Goal: Information Seeking & Learning: Learn about a topic

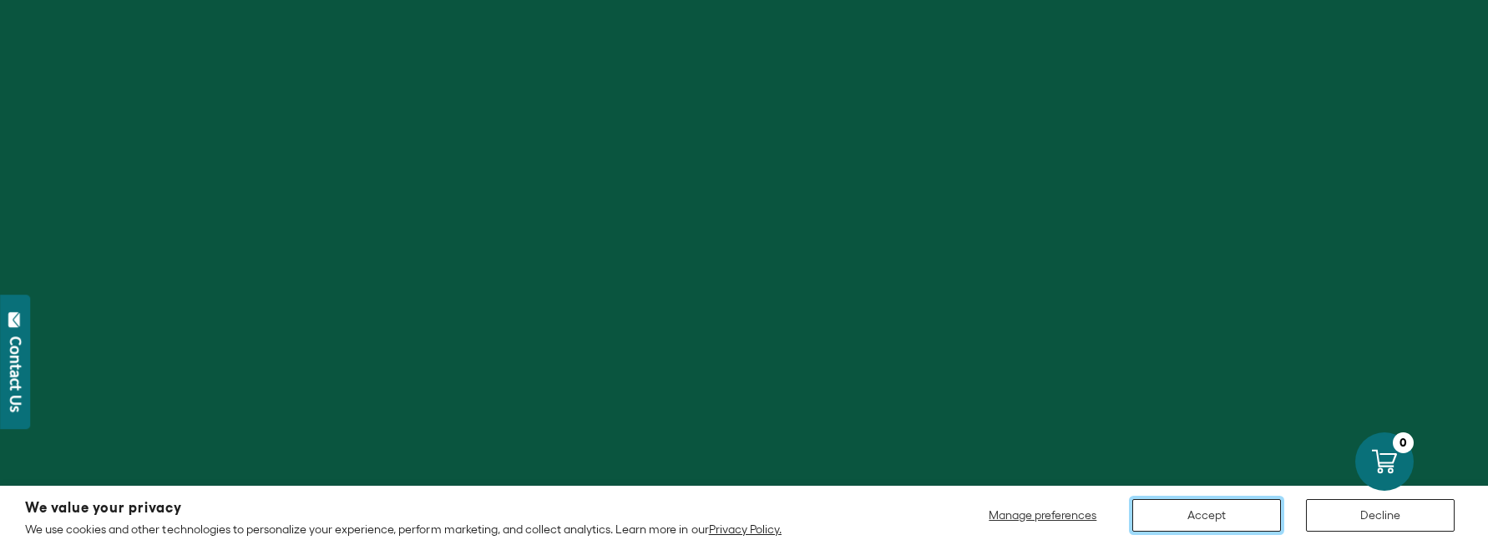
click at [1225, 519] on button "Accept" at bounding box center [1207, 515] width 149 height 33
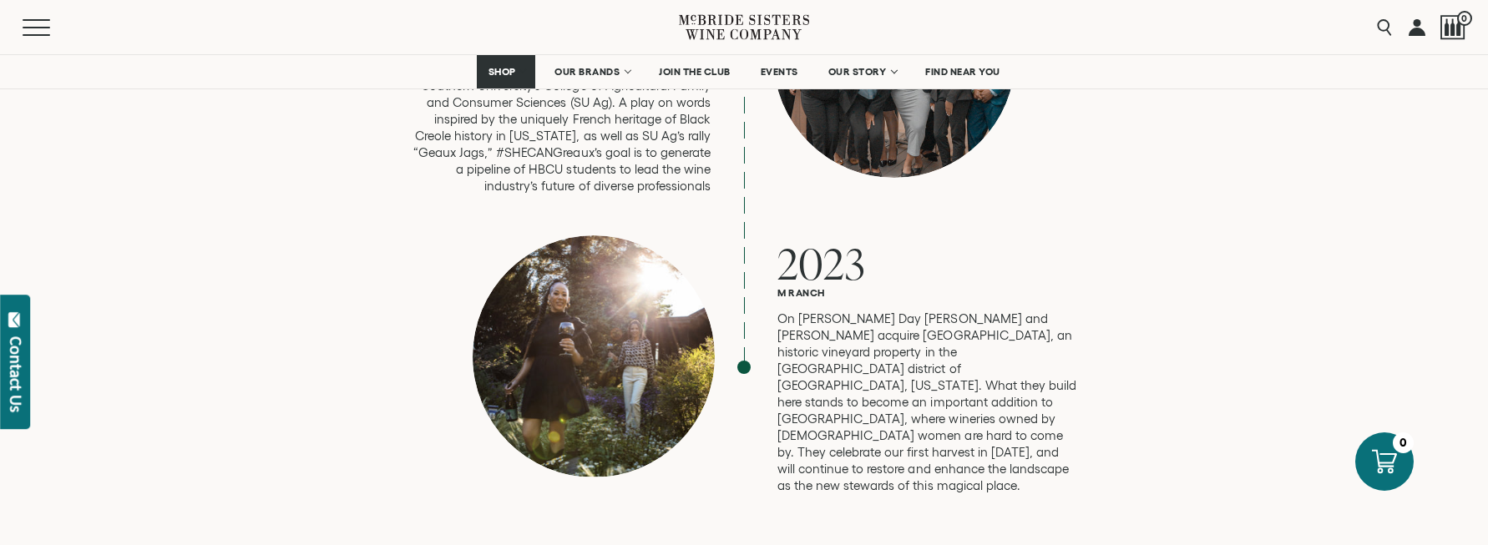
scroll to position [4526, 0]
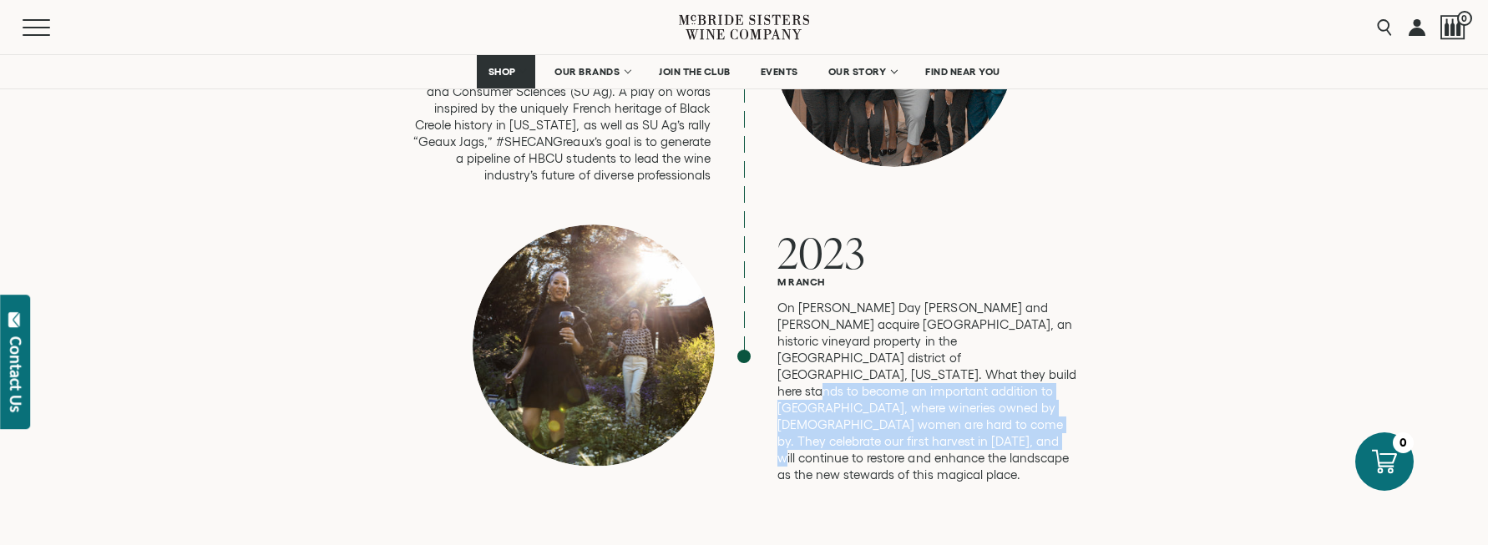
drag, startPoint x: 968, startPoint y: 367, endPoint x: 841, endPoint y: 319, distance: 135.6
click at [838, 320] on p "On [PERSON_NAME] Day [PERSON_NAME] and [PERSON_NAME] acquire [GEOGRAPHIC_DATA],…" at bounding box center [928, 392] width 301 height 184
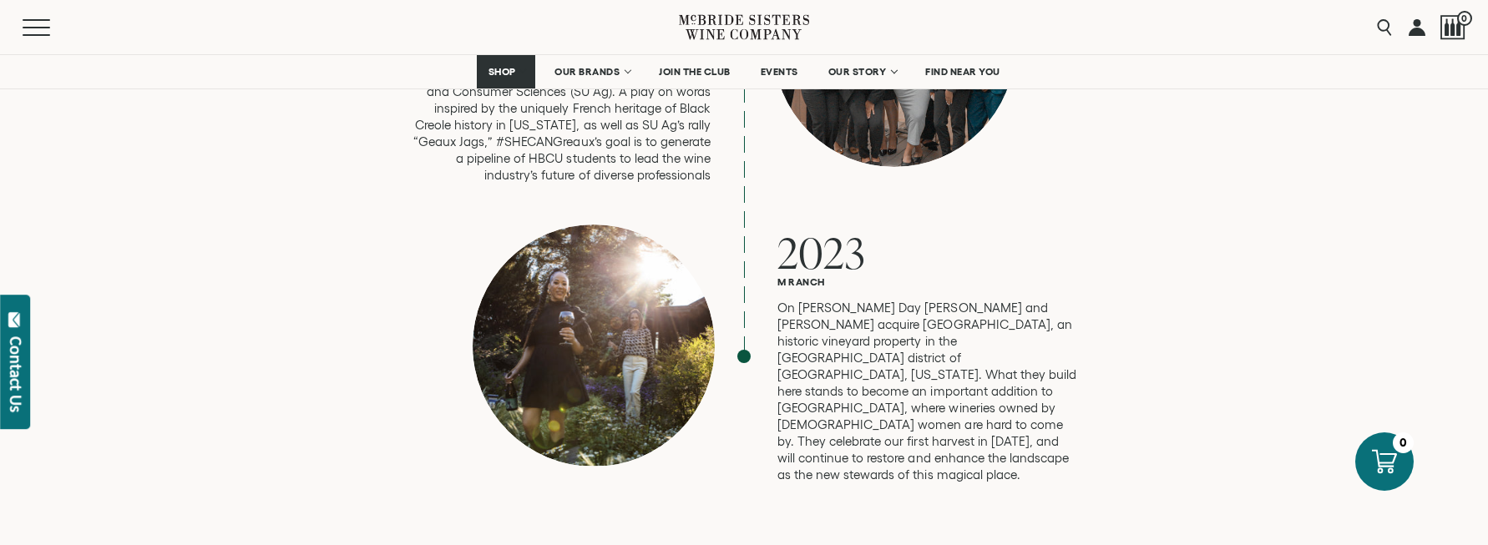
click at [946, 315] on p "On [PERSON_NAME] Day [PERSON_NAME] and [PERSON_NAME] acquire [GEOGRAPHIC_DATA],…" at bounding box center [928, 392] width 301 height 184
drag, startPoint x: 959, startPoint y: 317, endPoint x: 968, endPoint y: 337, distance: 21.3
click at [968, 337] on p "On [PERSON_NAME] Day [PERSON_NAME] and [PERSON_NAME] acquire [GEOGRAPHIC_DATA],…" at bounding box center [928, 392] width 301 height 184
click at [910, 330] on p "On [PERSON_NAME] Day [PERSON_NAME] and [PERSON_NAME] acquire [GEOGRAPHIC_DATA],…" at bounding box center [928, 392] width 301 height 184
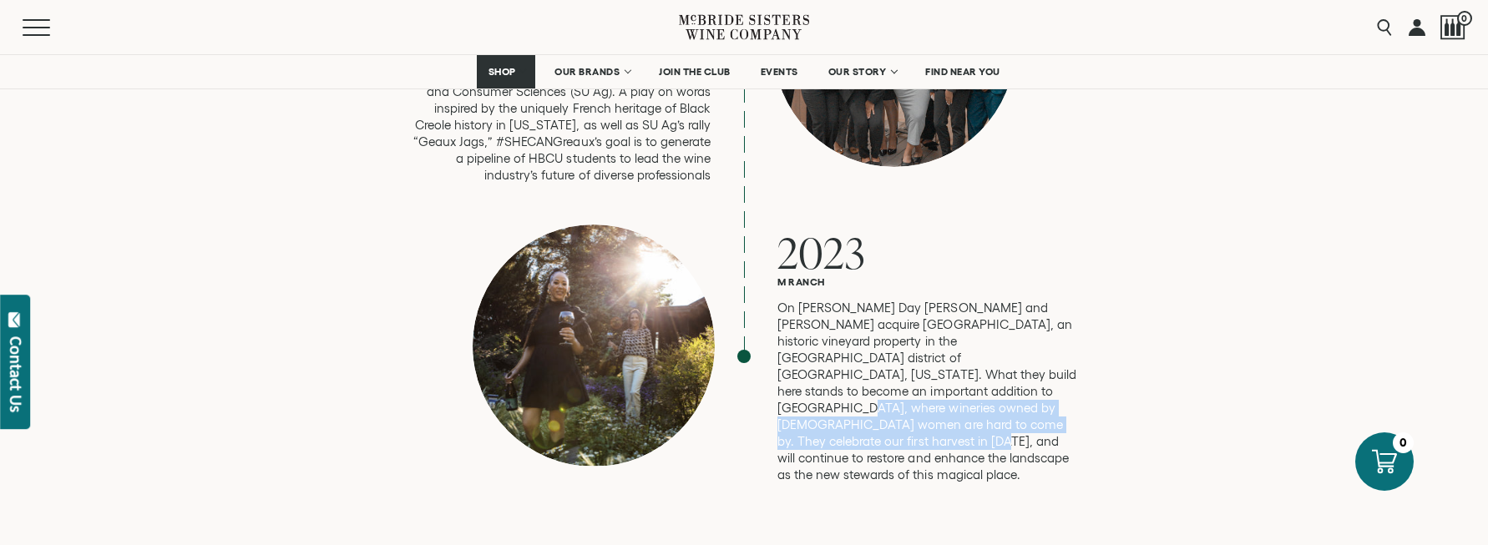
drag, startPoint x: 835, startPoint y: 337, endPoint x: 908, endPoint y: 369, distance: 79.3
click at [908, 369] on p "On [PERSON_NAME] Day [PERSON_NAME] and [PERSON_NAME] acquire [GEOGRAPHIC_DATA],…" at bounding box center [928, 392] width 301 height 184
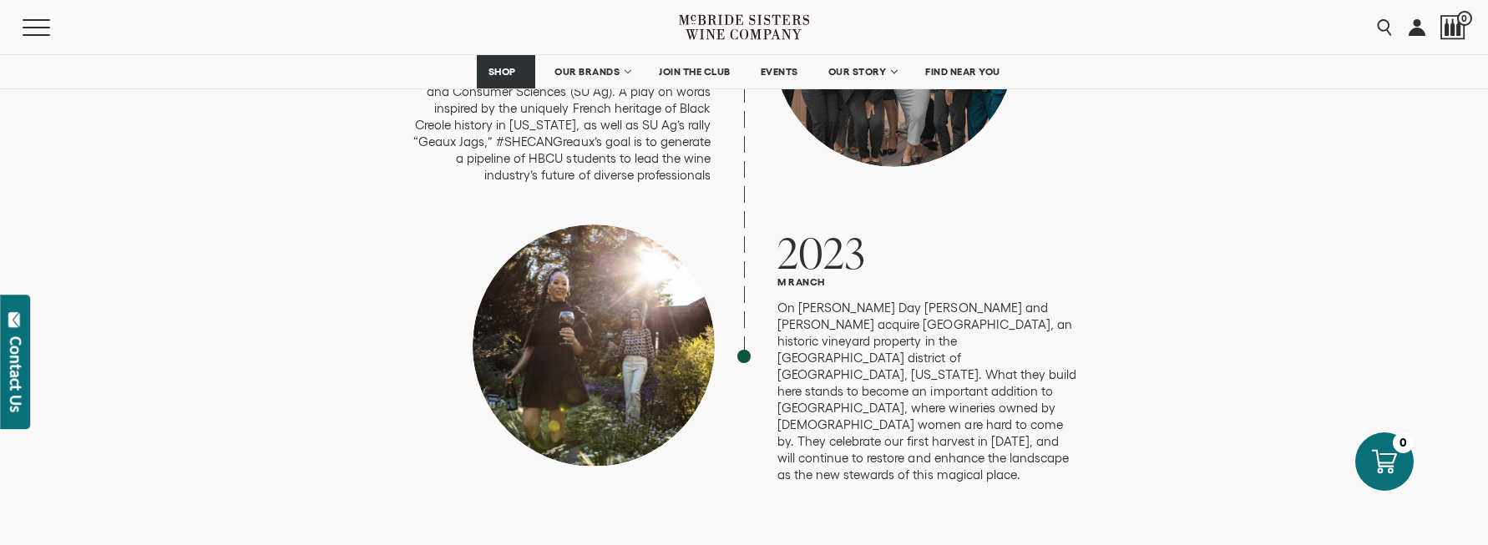
click at [985, 376] on p "On [PERSON_NAME] Day [PERSON_NAME] and [PERSON_NAME] acquire [GEOGRAPHIC_DATA],…" at bounding box center [928, 392] width 301 height 184
drag, startPoint x: 796, startPoint y: 367, endPoint x: 918, endPoint y: 393, distance: 124.7
click at [919, 393] on p "On [PERSON_NAME] Day [PERSON_NAME] and [PERSON_NAME] acquire [GEOGRAPHIC_DATA],…" at bounding box center [928, 392] width 301 height 184
click at [914, 364] on p "On [PERSON_NAME] Day [PERSON_NAME] and [PERSON_NAME] acquire [GEOGRAPHIC_DATA],…" at bounding box center [928, 392] width 301 height 184
drag, startPoint x: 951, startPoint y: 374, endPoint x: 804, endPoint y: 356, distance: 148.2
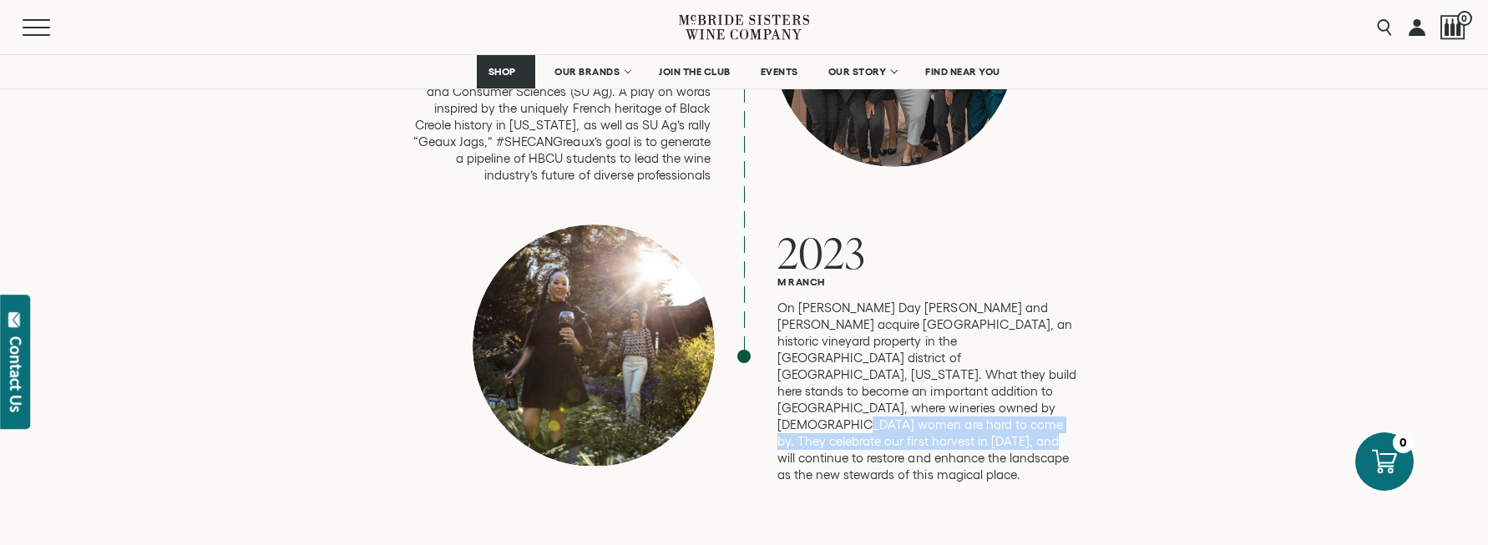
click at [804, 356] on p "On [PERSON_NAME] Day [PERSON_NAME] and [PERSON_NAME] acquire [GEOGRAPHIC_DATA],…" at bounding box center [928, 392] width 301 height 184
click at [933, 332] on p "On [PERSON_NAME] Day [PERSON_NAME] and [PERSON_NAME] acquire [GEOGRAPHIC_DATA],…" at bounding box center [928, 392] width 301 height 184
drag, startPoint x: 828, startPoint y: 352, endPoint x: 961, endPoint y: 357, distance: 132.9
click at [960, 357] on p "On [PERSON_NAME] Day [PERSON_NAME] and [PERSON_NAME] acquire [GEOGRAPHIC_DATA],…" at bounding box center [928, 392] width 301 height 184
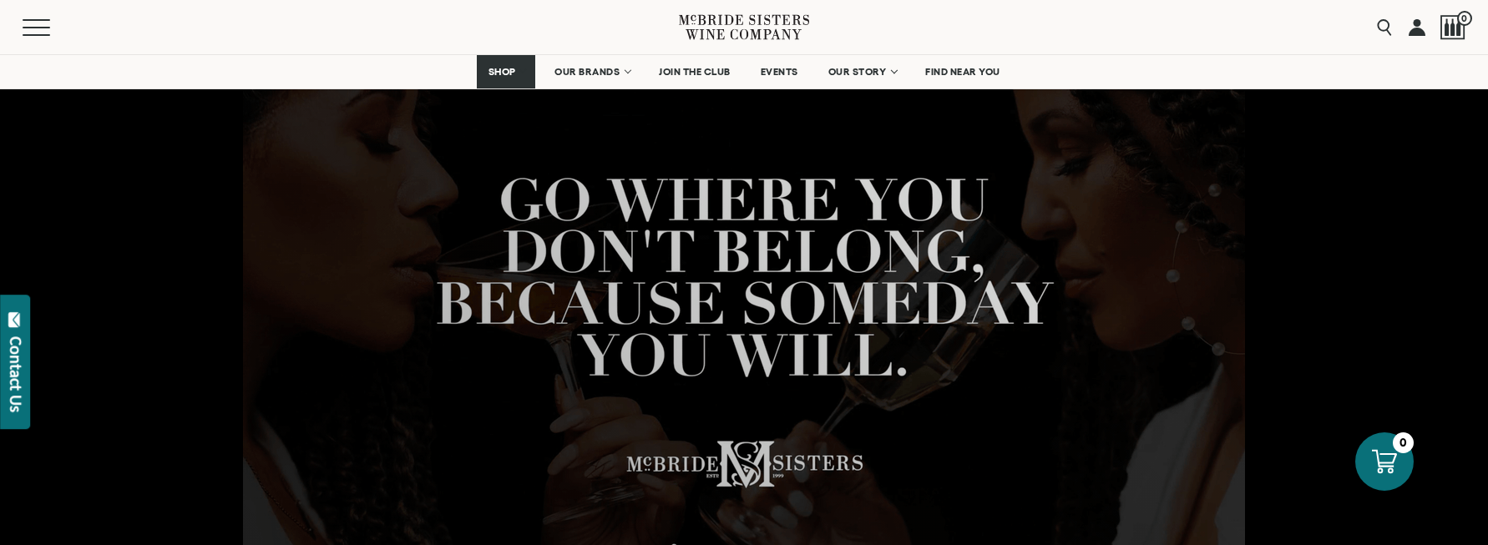
scroll to position [0, 0]
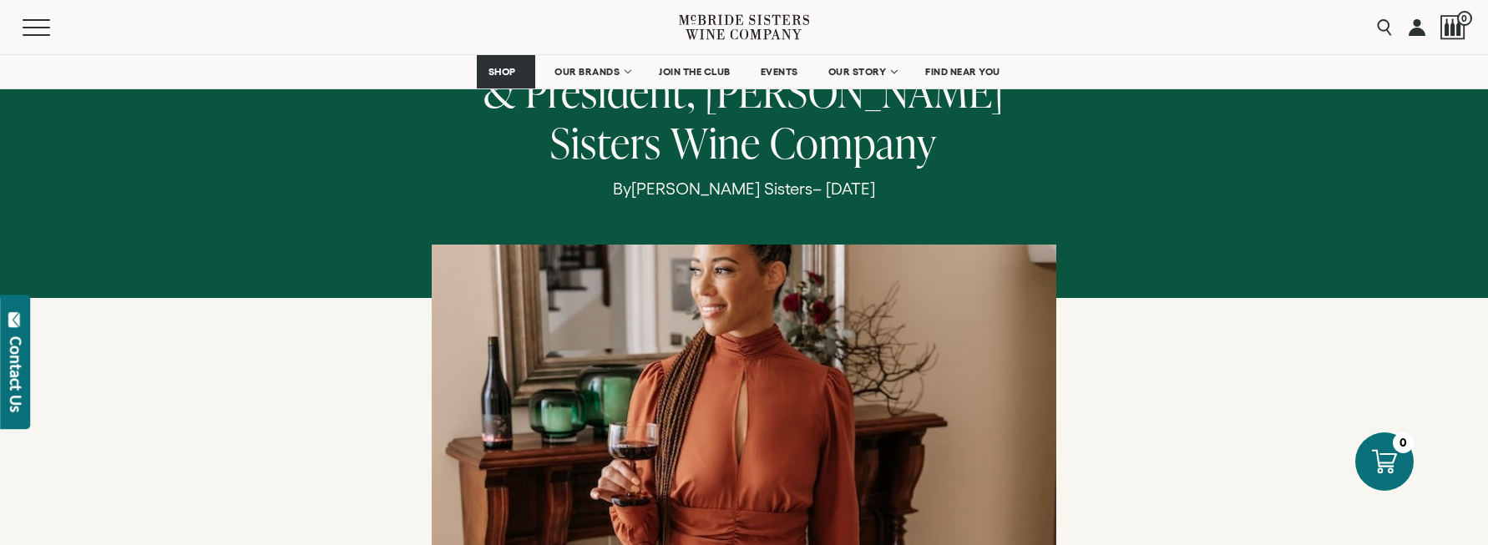
scroll to position [429, 0]
